Goal: Information Seeking & Learning: Learn about a topic

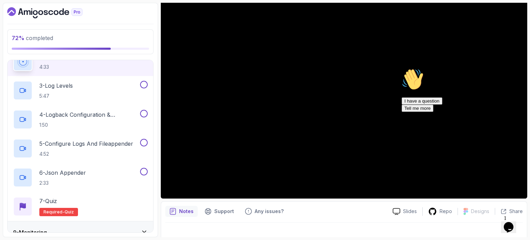
scroll to position [35, 0]
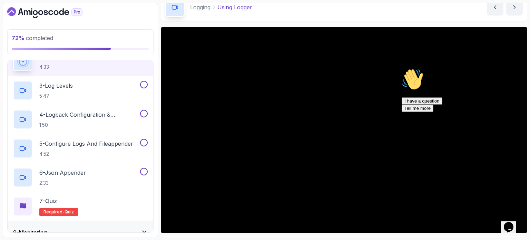
click at [402, 68] on icon "Chat attention grabber" at bounding box center [402, 68] width 0 height 0
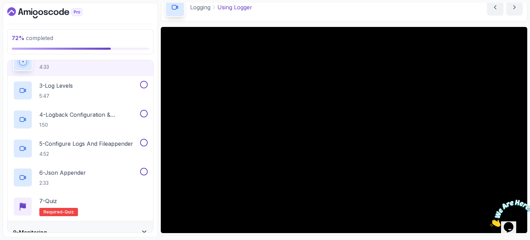
click at [490, 222] on icon "Close" at bounding box center [490, 225] width 0 height 6
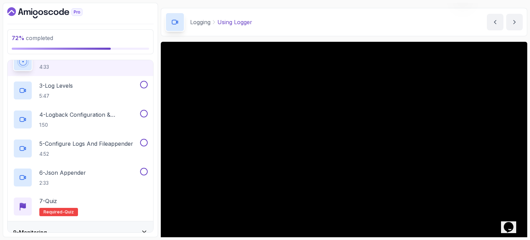
scroll to position [78, 0]
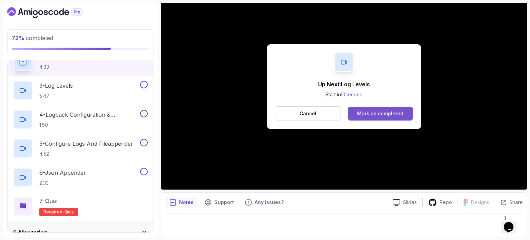
click at [385, 113] on div "Mark as completed" at bounding box center [380, 113] width 46 height 7
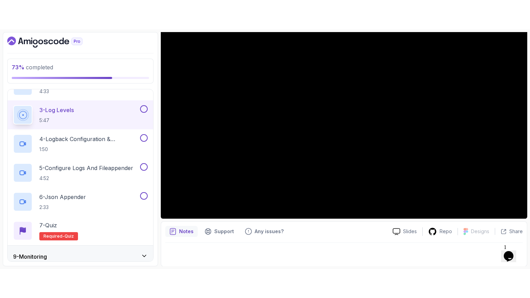
scroll to position [192, 0]
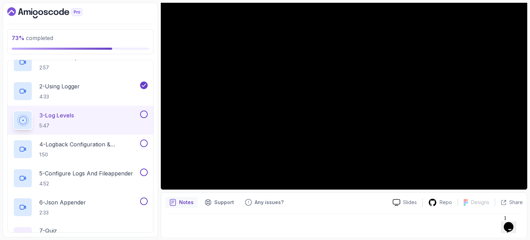
click at [130, 109] on div "3 - Log Levels 5:47" at bounding box center [81, 120] width 146 height 29
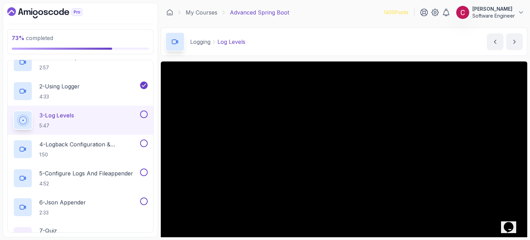
scroll to position [35, 0]
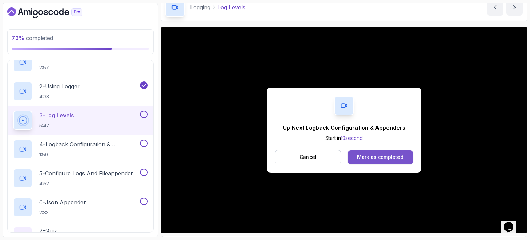
click at [381, 157] on div "Mark as completed" at bounding box center [380, 157] width 46 height 7
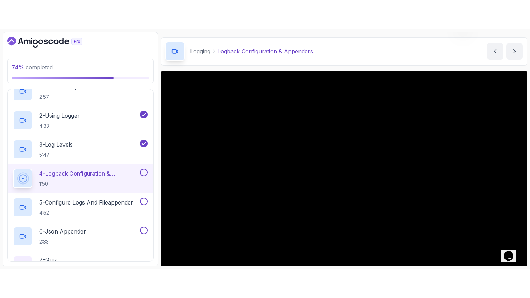
scroll to position [78, 0]
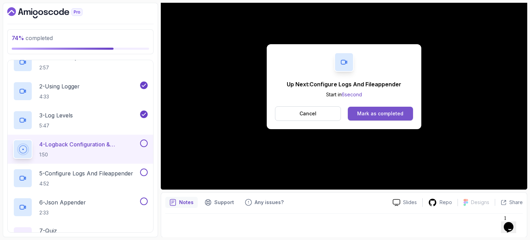
click at [374, 113] on div "Mark as completed" at bounding box center [380, 113] width 46 height 7
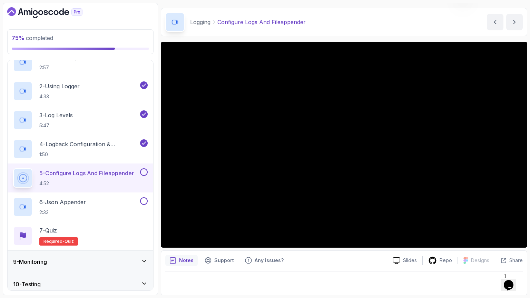
scroll to position [78, 0]
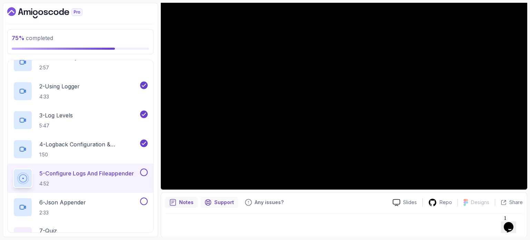
click at [213, 201] on div "Support" at bounding box center [219, 202] width 38 height 11
click at [200, 203] on div "Support" at bounding box center [219, 202] width 38 height 11
click at [174, 202] on icon "notes button" at bounding box center [172, 202] width 7 height 7
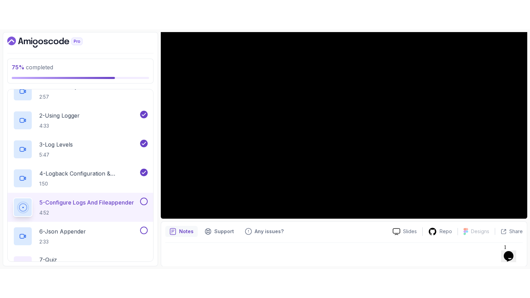
scroll to position [261, 0]
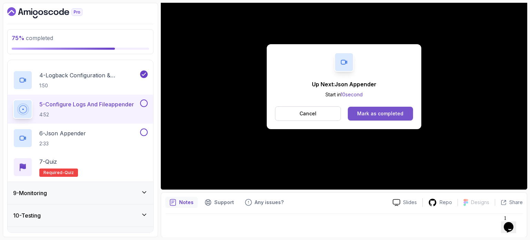
click at [370, 114] on div "Mark as completed" at bounding box center [380, 113] width 46 height 7
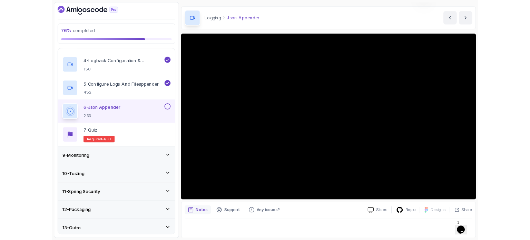
scroll to position [78, 0]
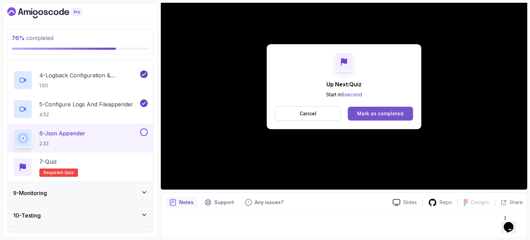
click at [373, 114] on div "Mark as completed" at bounding box center [380, 113] width 46 height 7
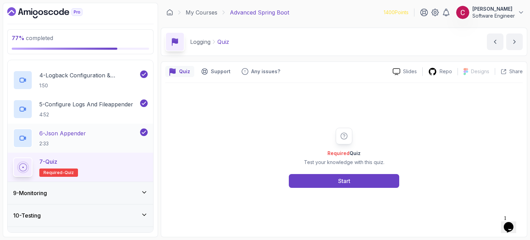
click at [86, 132] on p "6 - Json Appender" at bounding box center [62, 133] width 47 height 8
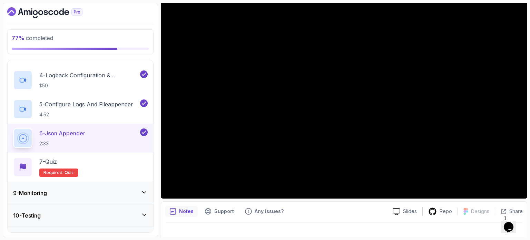
scroll to position [35, 0]
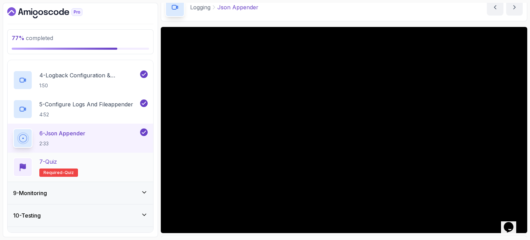
click at [95, 167] on div "7 - Quiz Required- quiz" at bounding box center [80, 166] width 135 height 19
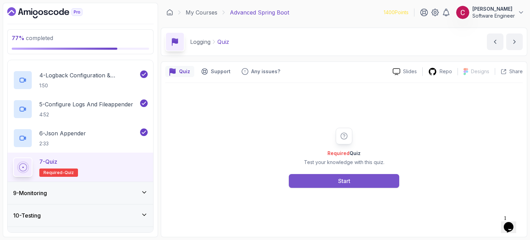
click at [380, 174] on div "Start" at bounding box center [344, 181] width 110 height 14
click at [378, 176] on button "Start" at bounding box center [344, 181] width 110 height 14
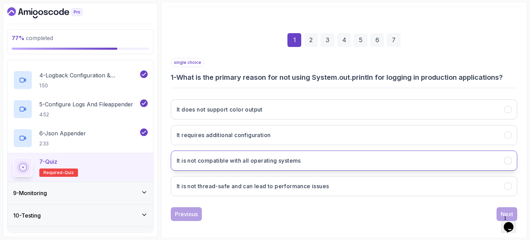
scroll to position [78, 0]
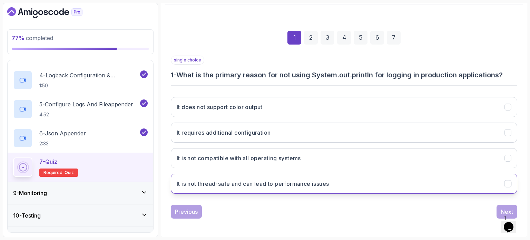
click at [292, 183] on h3 "It is not thread-safe and can lead to performance issues" at bounding box center [253, 183] width 152 height 8
click at [500, 207] on button "Next" at bounding box center [507, 212] width 21 height 14
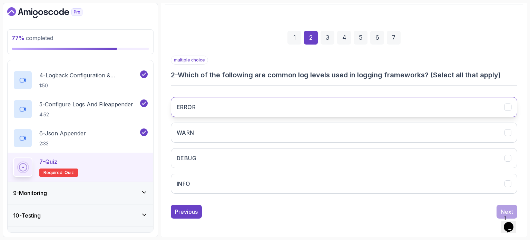
click at [208, 104] on button "ERROR" at bounding box center [344, 107] width 346 height 20
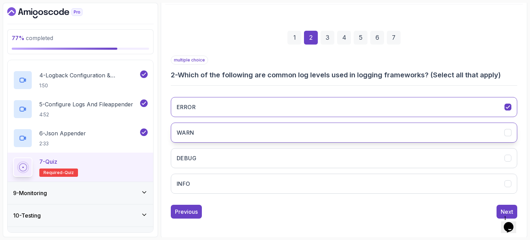
click at [200, 125] on button "WARN" at bounding box center [344, 133] width 346 height 20
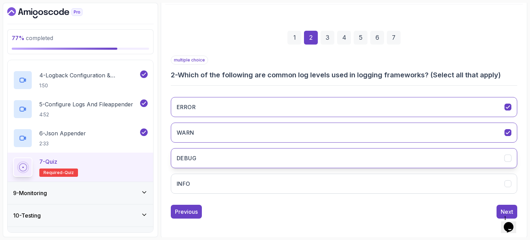
click at [207, 152] on button "DEBUG" at bounding box center [344, 158] width 346 height 20
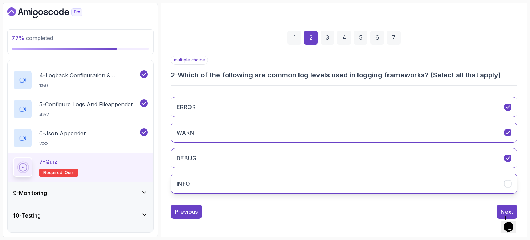
drag, startPoint x: 204, startPoint y: 171, endPoint x: 207, endPoint y: 178, distance: 7.6
click at [204, 172] on div "ERROR WARN DEBUG INFO" at bounding box center [344, 145] width 346 height 108
click at [214, 191] on button "INFO" at bounding box center [344, 184] width 346 height 20
click at [501, 205] on button "Next" at bounding box center [507, 212] width 21 height 14
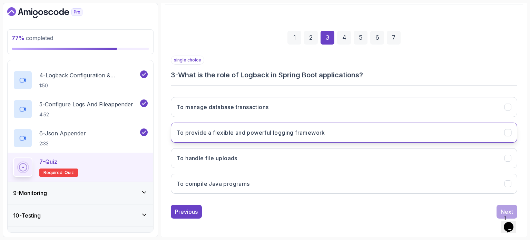
click at [226, 133] on h3 "To provide a flexible and powerful logging framework" at bounding box center [251, 132] width 148 height 8
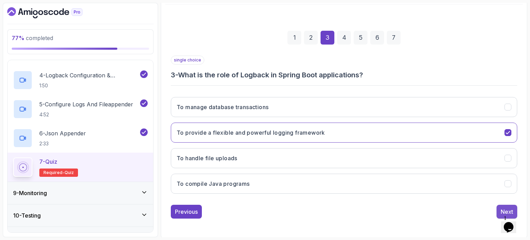
click at [498, 207] on button "Next" at bounding box center [507, 212] width 21 height 14
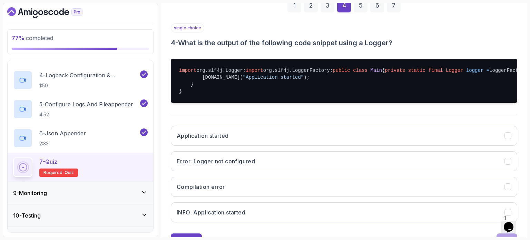
scroll to position [147, 0]
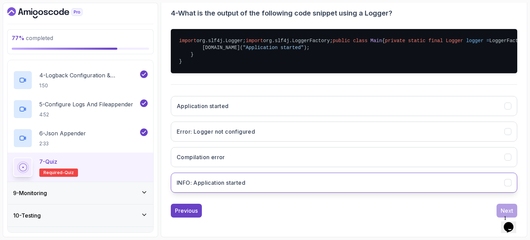
click at [255, 193] on button "INFO: Application started" at bounding box center [344, 183] width 346 height 20
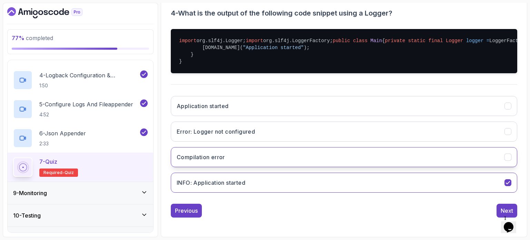
scroll to position [180, 0]
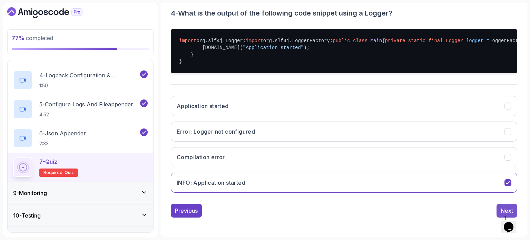
click at [503, 207] on div "Next" at bounding box center [507, 210] width 12 height 8
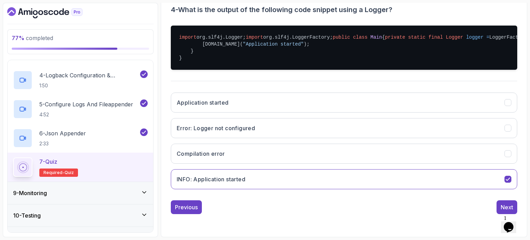
scroll to position [78, 0]
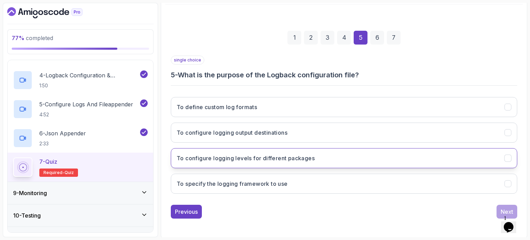
click at [246, 158] on h3 "To configure logging levels for different packages" at bounding box center [246, 158] width 138 height 8
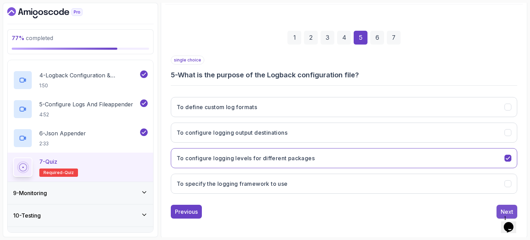
click at [498, 206] on button "Next" at bounding box center [507, 212] width 21 height 14
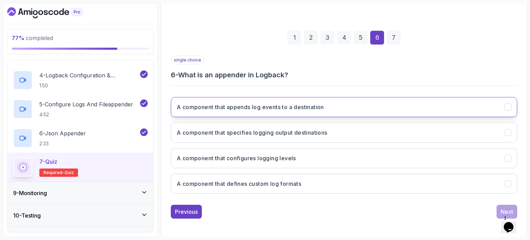
click at [244, 105] on h3 "A component that appends log events to a destination" at bounding box center [250, 107] width 147 height 8
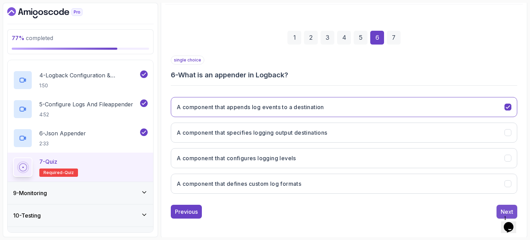
click at [497, 207] on button "Next" at bounding box center [507, 212] width 21 height 14
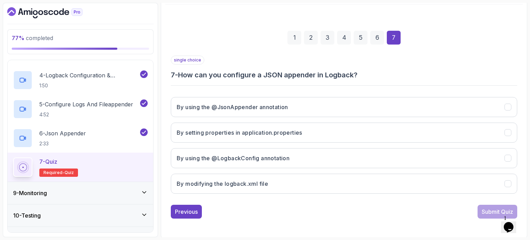
click at [378, 40] on div "6" at bounding box center [377, 38] width 14 height 14
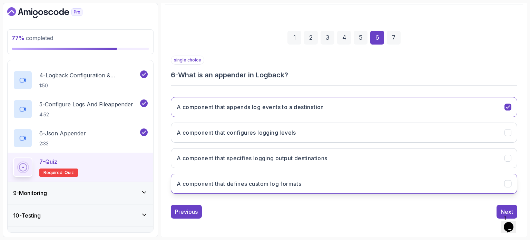
click at [271, 186] on h3 "A component that defines custom log formats" at bounding box center [239, 183] width 125 height 8
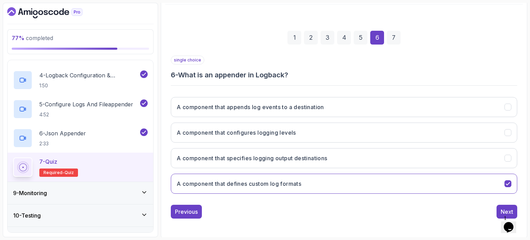
click at [390, 37] on div "7" at bounding box center [394, 38] width 14 height 14
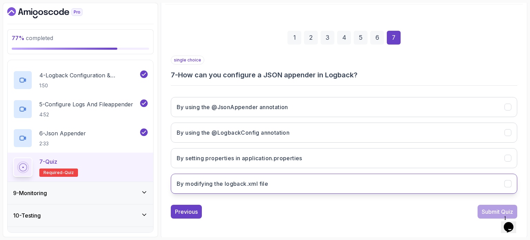
click at [238, 184] on h3 "By modifying the logback.xml file" at bounding box center [222, 183] width 91 height 8
click at [487, 209] on div "Submit Quiz" at bounding box center [497, 211] width 31 height 8
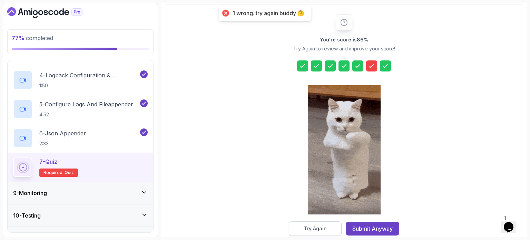
click at [322, 224] on button "Try Again" at bounding box center [315, 228] width 53 height 14
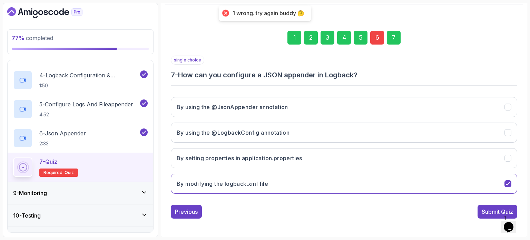
click at [376, 32] on div "6" at bounding box center [377, 38] width 14 height 14
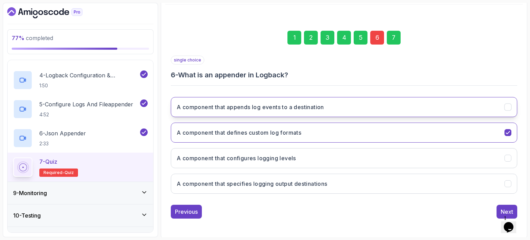
click at [320, 104] on h3 "A component that appends log events to a destination" at bounding box center [250, 107] width 147 height 8
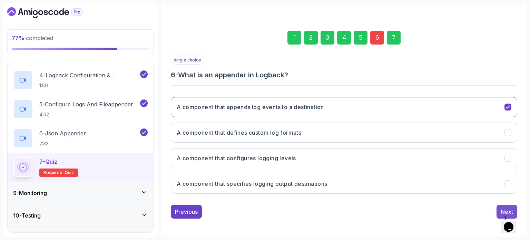
click at [500, 207] on button "Next" at bounding box center [507, 212] width 21 height 14
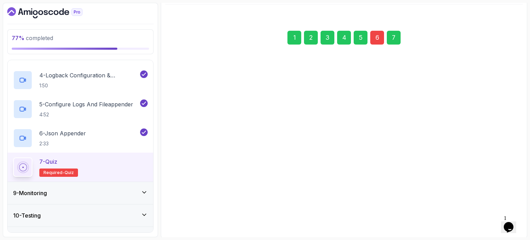
click at [499, 208] on div "Submit Quiz" at bounding box center [497, 211] width 31 height 8
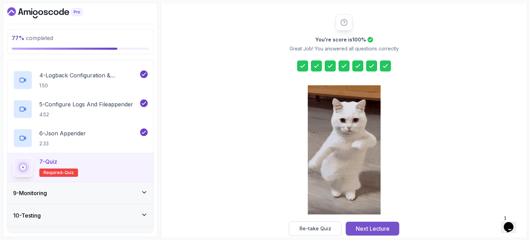
click at [372, 228] on div "Next Lecture" at bounding box center [373, 228] width 34 height 8
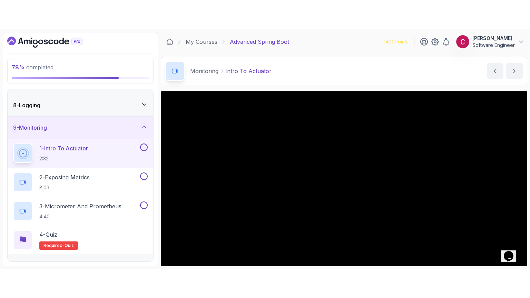
scroll to position [69, 0]
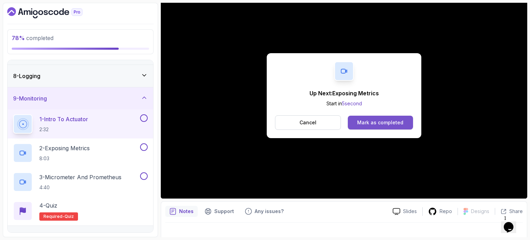
click at [396, 118] on button "Mark as completed" at bounding box center [380, 123] width 65 height 14
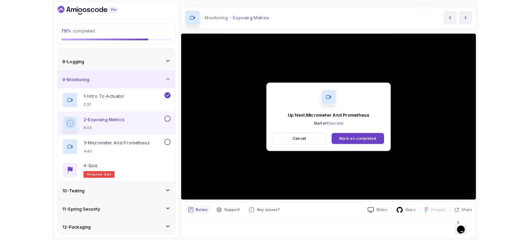
scroll to position [69, 0]
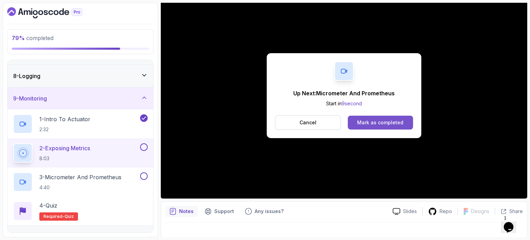
click at [372, 120] on div "Mark as completed" at bounding box center [380, 122] width 46 height 7
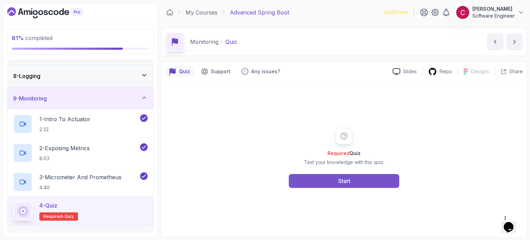
click at [349, 183] on div "Start" at bounding box center [344, 181] width 12 height 8
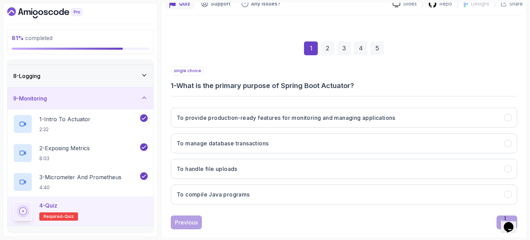
scroll to position [78, 0]
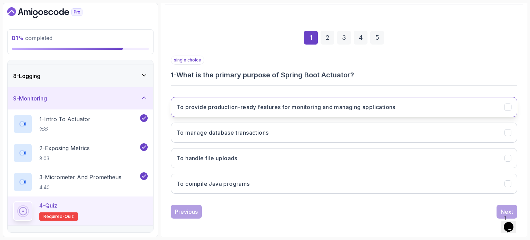
click at [381, 105] on h3 "To provide production-ready features for monitoring and managing applications" at bounding box center [286, 107] width 219 height 8
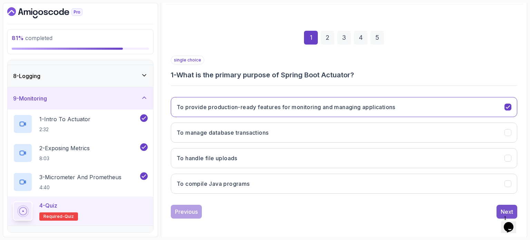
click at [498, 206] on button "Next" at bounding box center [507, 212] width 21 height 14
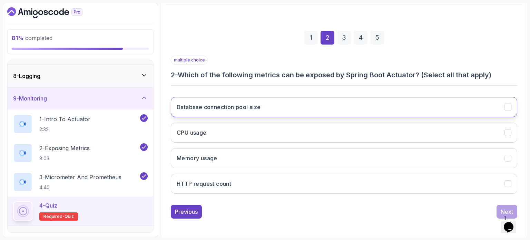
click at [251, 112] on button "Database connection pool size" at bounding box center [344, 107] width 346 height 20
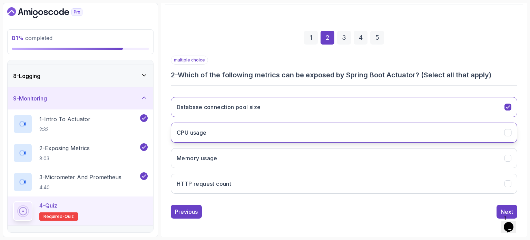
click at [243, 131] on button "CPU usage" at bounding box center [344, 133] width 346 height 20
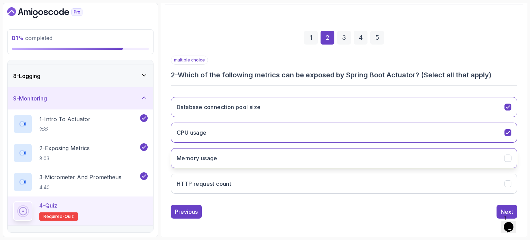
click at [236, 158] on button "Memory usage" at bounding box center [344, 158] width 346 height 20
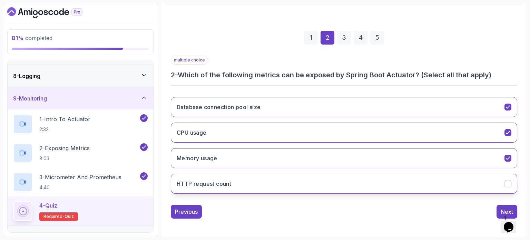
click at [253, 182] on button "HTTP request count" at bounding box center [344, 184] width 346 height 20
click at [499, 211] on button "Next" at bounding box center [507, 212] width 21 height 14
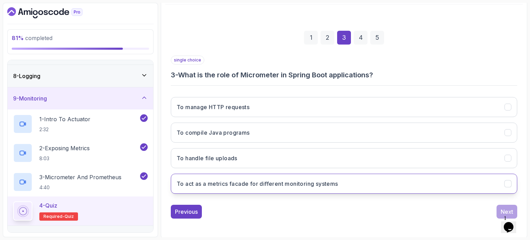
click at [326, 183] on h3 "To act as a metrics facade for different monitoring systems" at bounding box center [258, 183] width 162 height 8
click at [502, 207] on div "Next" at bounding box center [507, 211] width 12 height 8
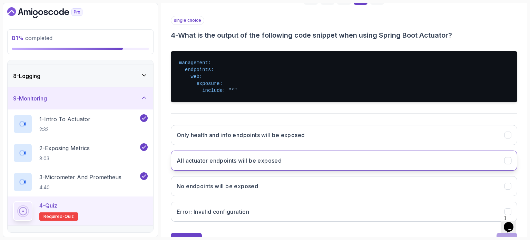
scroll to position [118, 0]
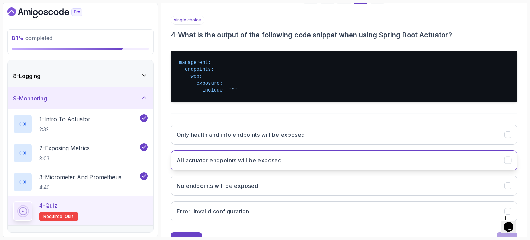
click at [312, 159] on button "All actuator endpoints will be exposed" at bounding box center [344, 160] width 346 height 20
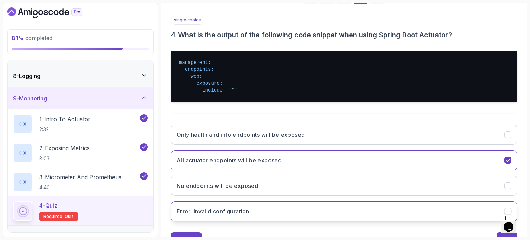
scroll to position [146, 0]
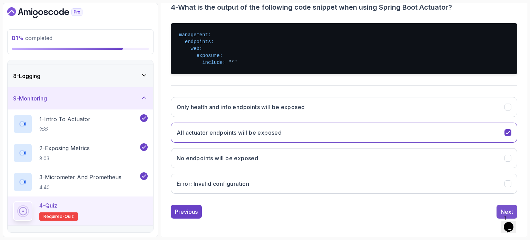
click at [499, 206] on button "Next" at bounding box center [507, 212] width 21 height 14
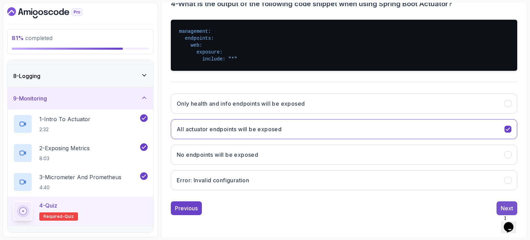
scroll to position [78, 0]
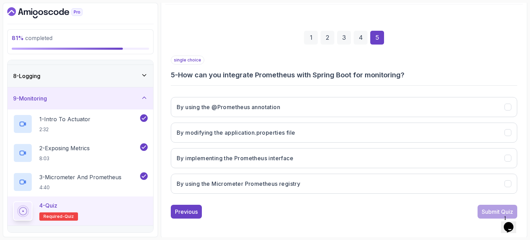
click at [439, 197] on div "By using the @Prometheus annotation By modifying the application.properties fil…" at bounding box center [344, 145] width 346 height 108
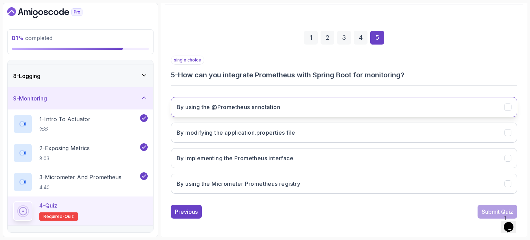
click at [390, 112] on button "By using the @Prometheus annotation" at bounding box center [344, 107] width 346 height 20
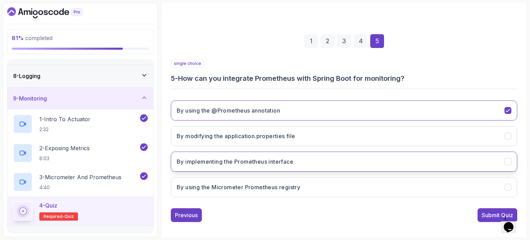
scroll to position [74, 0]
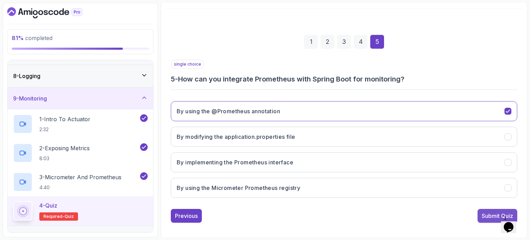
click at [480, 218] on button "Submit Quiz" at bounding box center [498, 216] width 40 height 14
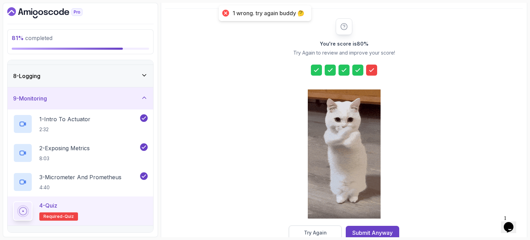
click at [329, 231] on button "Try Again" at bounding box center [315, 232] width 53 height 14
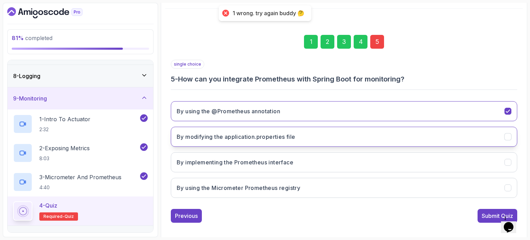
click at [267, 133] on h3 "By modifying the application.properties file" at bounding box center [236, 137] width 119 height 8
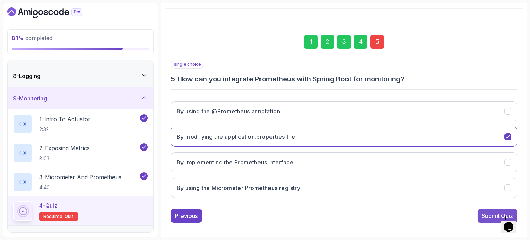
click at [483, 214] on div "Submit Quiz" at bounding box center [497, 216] width 31 height 8
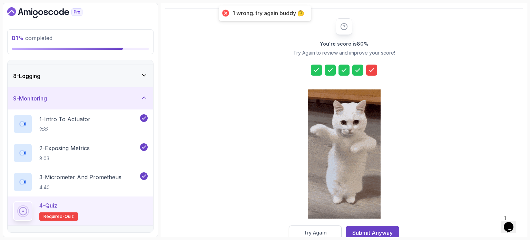
click at [328, 233] on button "Try Again" at bounding box center [315, 232] width 53 height 14
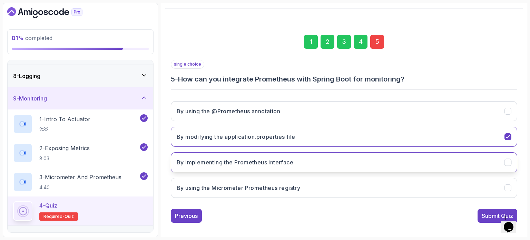
click at [288, 164] on h3 "By implementing the Prometheus interface" at bounding box center [235, 162] width 117 height 8
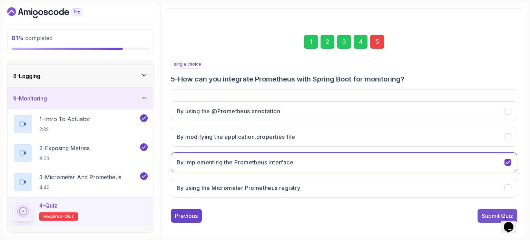
click at [485, 219] on button "Submit Quiz" at bounding box center [498, 216] width 40 height 14
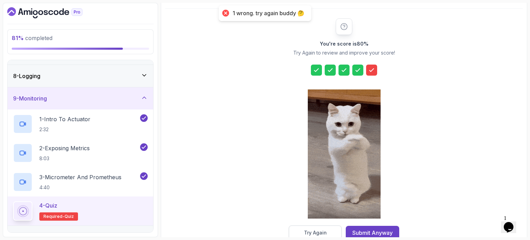
click at [326, 227] on button "Try Again" at bounding box center [315, 232] width 53 height 14
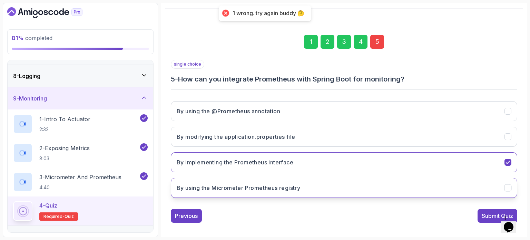
click at [274, 188] on h3 "By using the Micrometer Prometheus registry" at bounding box center [239, 188] width 124 height 8
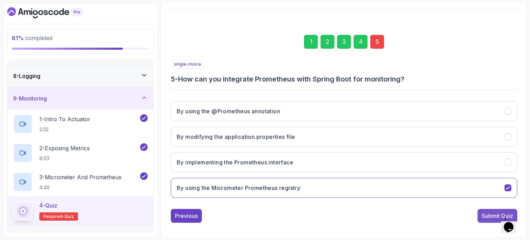
click at [479, 216] on button "Submit Quiz" at bounding box center [498, 216] width 40 height 14
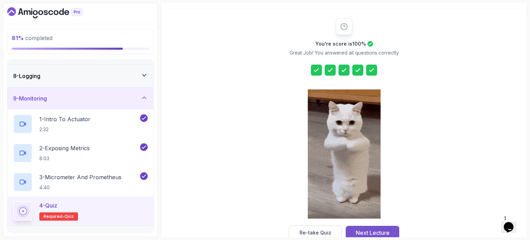
click at [357, 227] on button "Next Lecture" at bounding box center [372, 233] width 53 height 14
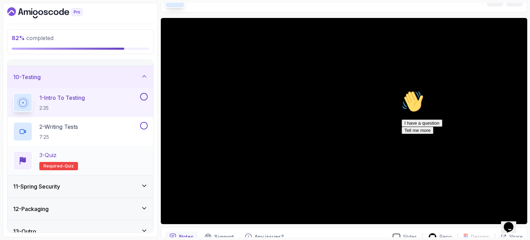
scroll to position [205, 0]
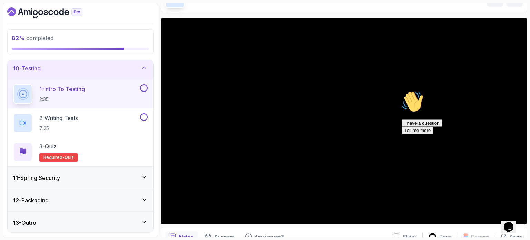
click at [91, 178] on div "11 - Spring Security" at bounding box center [80, 178] width 135 height 8
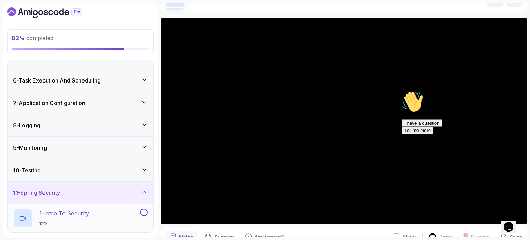
scroll to position [101, 0]
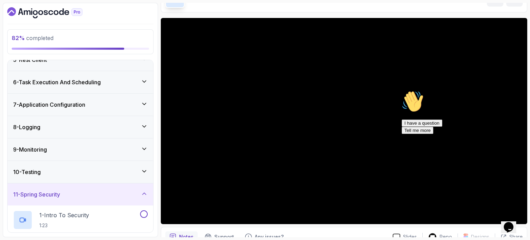
click at [78, 175] on div "10 - Testing" at bounding box center [81, 172] width 146 height 22
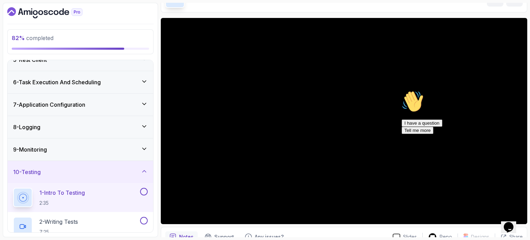
click at [513, 225] on icon "Chat widget" at bounding box center [509, 227] width 10 height 10
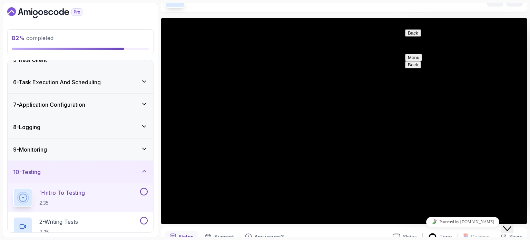
click at [511, 226] on icon "Chat widget" at bounding box center [507, 228] width 8 height 5
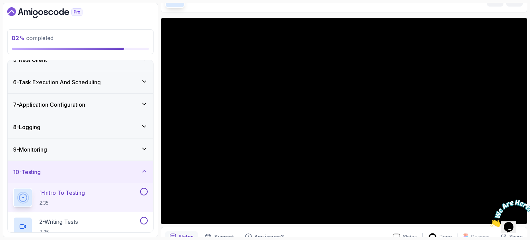
drag, startPoint x: 525, startPoint y: 200, endPoint x: 1011, endPoint y: 397, distance: 525.1
click at [490, 222] on icon "Close" at bounding box center [490, 225] width 0 height 6
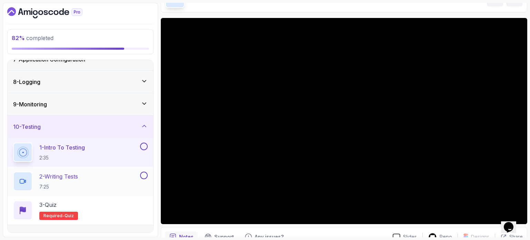
scroll to position [170, 0]
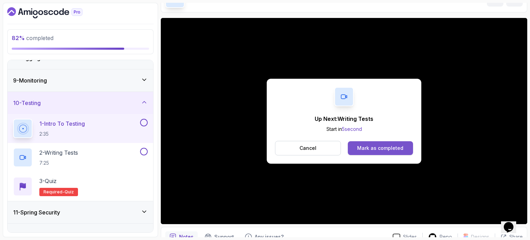
click at [381, 150] on div "Mark as completed" at bounding box center [380, 148] width 46 height 7
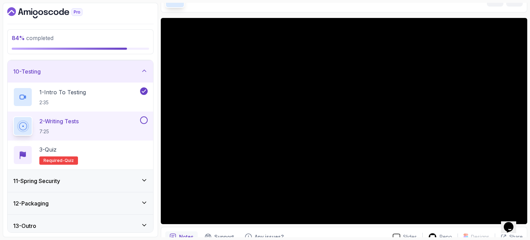
scroll to position [205, 0]
